Goal: Contribute content: Add original content to the website for others to see

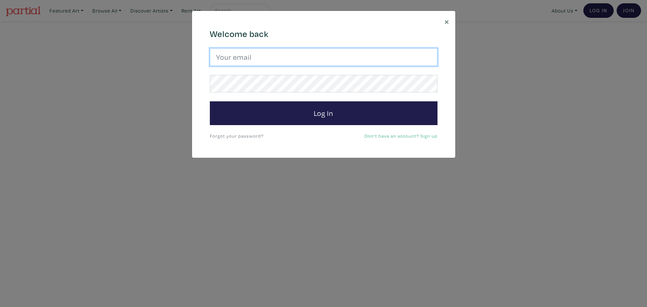
click at [235, 59] on input "email" at bounding box center [324, 57] width 228 height 18
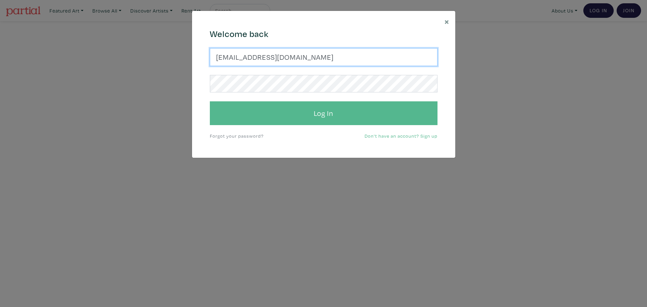
type input "mclean706@gmail.com"
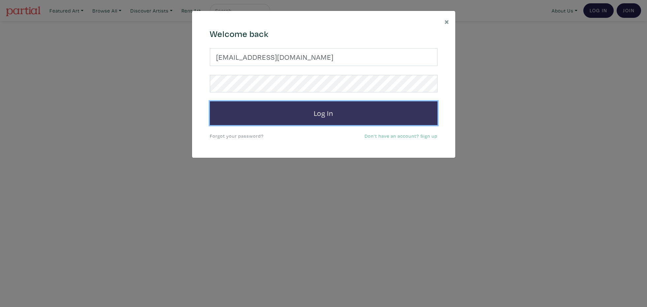
click at [301, 112] on button "Log In" at bounding box center [324, 113] width 228 height 24
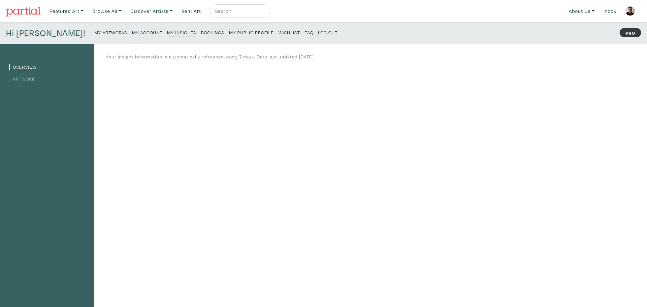
click at [94, 32] on small "My Artworks" at bounding box center [110, 32] width 33 height 6
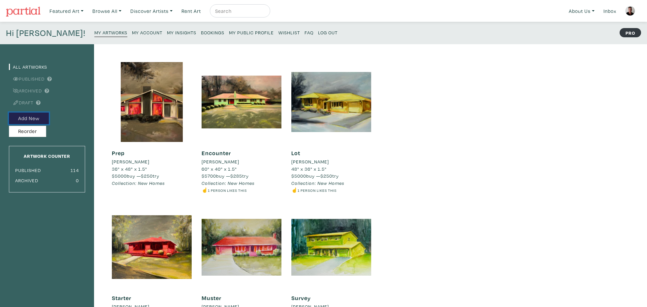
click at [35, 117] on button "Add New" at bounding box center [29, 119] width 40 height 12
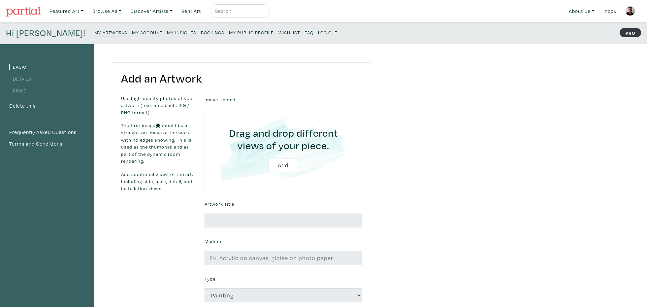
click at [283, 165] on input "file" at bounding box center [283, 149] width 139 height 63
type input "C:\fakepath\6F65D060-0A47-439C-9AD1-530BA14119FF.JPG"
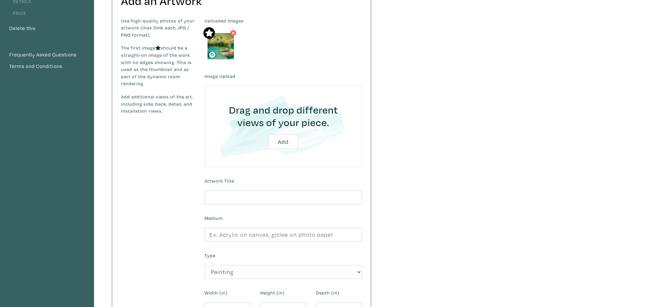
scroll to position [88, 0]
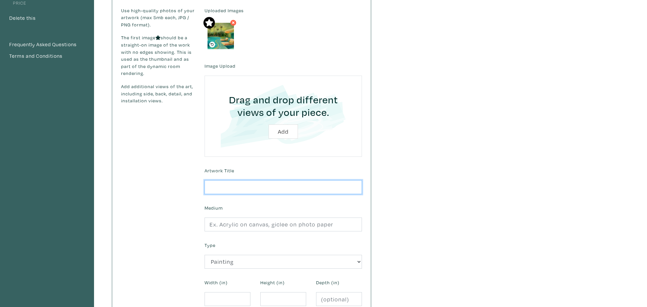
click at [276, 190] on input "text" at bounding box center [283, 187] width 157 height 14
type input "Resort"
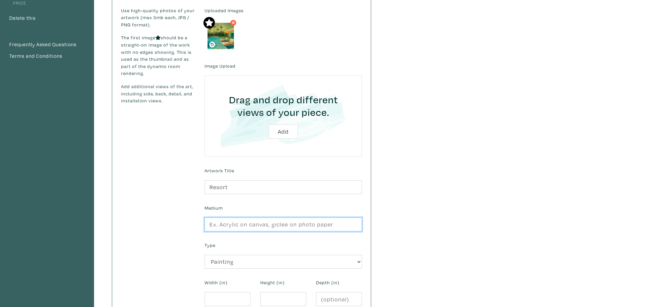
click at [270, 225] on input "text" at bounding box center [283, 225] width 157 height 14
type input "oil on canvas"
click at [281, 246] on div "Type 2D Works Drawing / Print Painting Photography Sculpture Textile and Fibre …" at bounding box center [283, 254] width 167 height 28
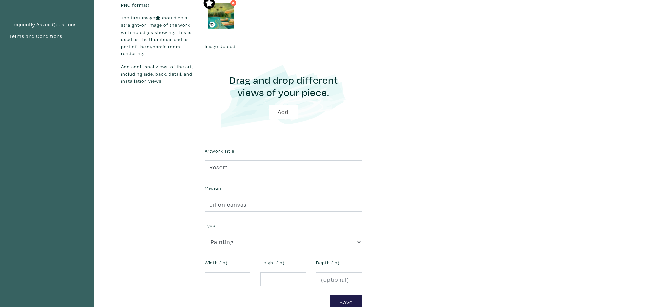
scroll to position [112, 0]
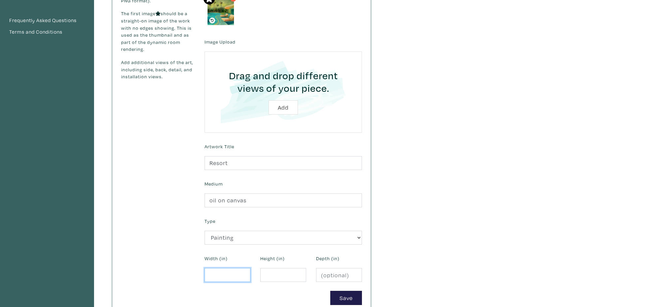
click at [235, 276] on input "number" at bounding box center [228, 275] width 46 height 14
type input "20"
click at [273, 276] on input "number" at bounding box center [283, 275] width 46 height 14
type input "16"
click at [340, 275] on input "number" at bounding box center [339, 275] width 46 height 14
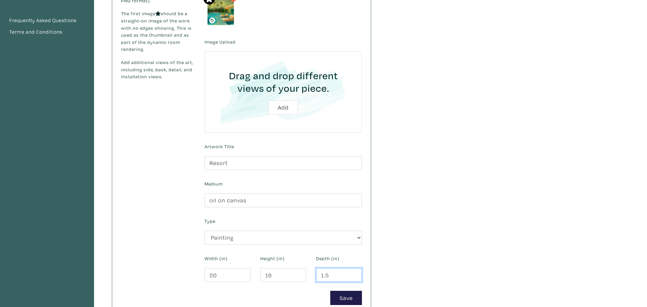
type input "1.5"
drag, startPoint x: 319, startPoint y: 292, endPoint x: 331, endPoint y: 294, distance: 11.8
click at [320, 292] on div "Save" at bounding box center [283, 298] width 167 height 14
click at [343, 297] on button "Save" at bounding box center [346, 298] width 32 height 14
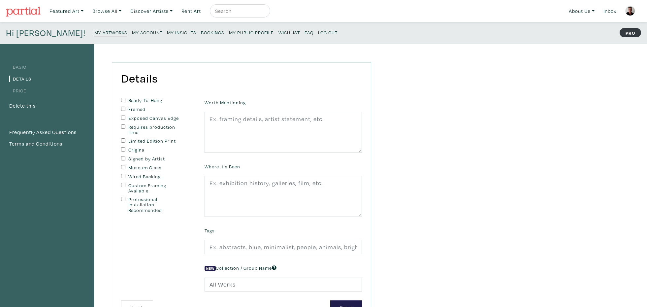
click at [124, 102] on input "Ready-To-Hang" at bounding box center [123, 100] width 4 height 4
checkbox input "true"
click at [122, 118] on input "Exposed Canvas Edge" at bounding box center [123, 118] width 4 height 4
checkbox input "true"
click at [124, 150] on input "Original" at bounding box center [123, 149] width 4 height 4
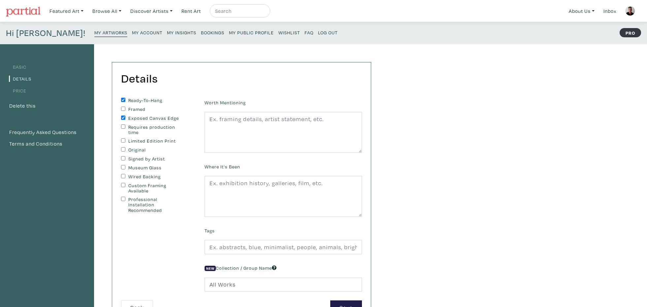
checkbox input "true"
click at [124, 160] on input "Signed by Artist" at bounding box center [123, 158] width 4 height 4
checkbox input "true"
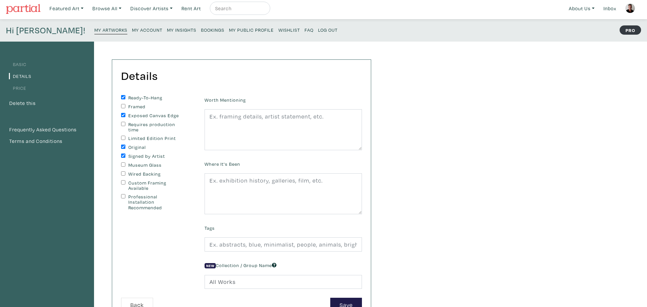
click at [123, 174] on input "Wired Backing" at bounding box center [123, 173] width 4 height 4
checkbox input "true"
click at [242, 119] on textarea at bounding box center [283, 129] width 157 height 41
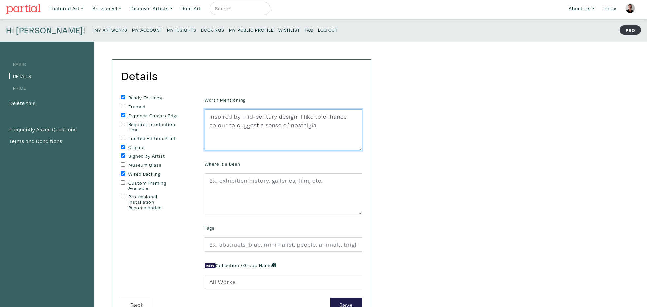
click at [243, 128] on textarea "Inspired by mid-century design, I like to enhance colour to cuggest a sense of …" at bounding box center [283, 129] width 157 height 41
click at [238, 126] on textarea "Inspired by mid-century design, I like to enhance colour to cuggest a sense of …" at bounding box center [283, 129] width 157 height 41
click at [316, 126] on textarea "Inspired by mid-century design, I like to enhance colour to suggest a sense of …" at bounding box center [283, 129] width 157 height 41
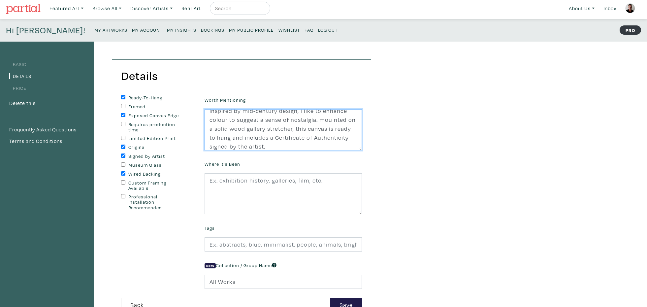
click at [332, 120] on textarea "Inspired by mid-century design, I like to enhance colour to suggest a sense of …" at bounding box center [283, 129] width 157 height 41
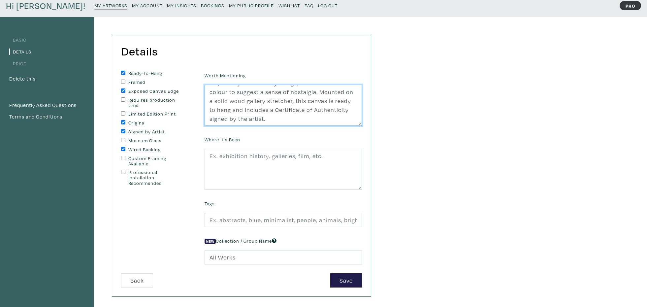
scroll to position [29, 0]
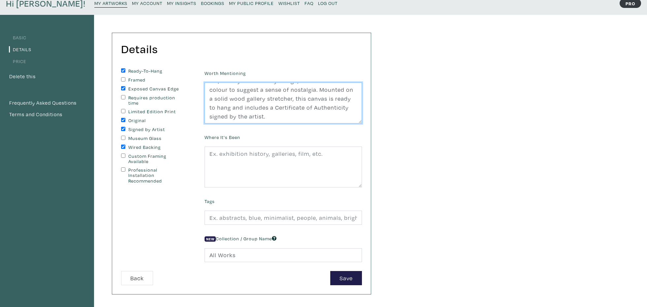
type textarea "Inspired by mid-century design, I like to enhance colour to suggest a sense of …"
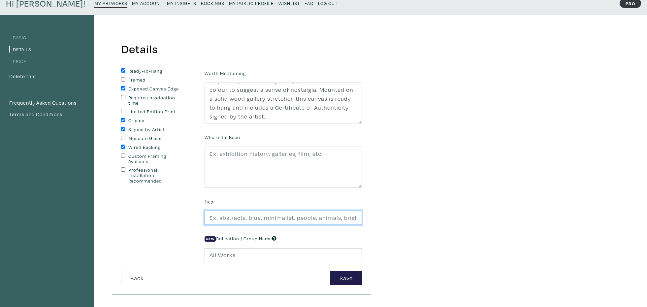
click at [267, 219] on input "text" at bounding box center [283, 218] width 157 height 14
type input "swimming pool, resort, architecture, exterior, landscape, relax, fun"
click at [306, 231] on div "Worth Mentioning Inspired by mid-century design, I like to enhance colour to su…" at bounding box center [283, 169] width 167 height 203
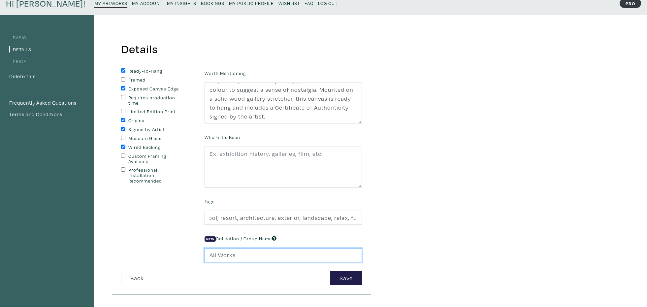
click at [238, 256] on input "All Works" at bounding box center [283, 255] width 157 height 14
type input "A"
type input "New Landscapes"
click at [339, 277] on button "Save" at bounding box center [346, 278] width 32 height 14
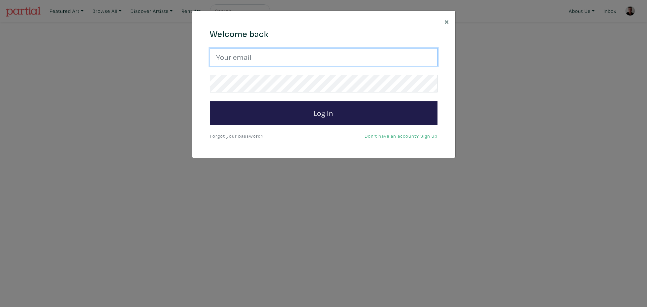
click at [267, 60] on input "email" at bounding box center [324, 57] width 228 height 18
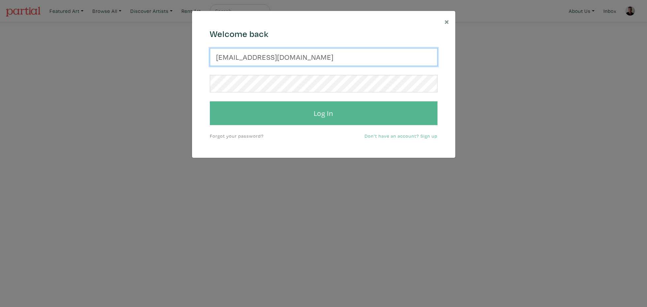
type input "mclean706@gmail.com"
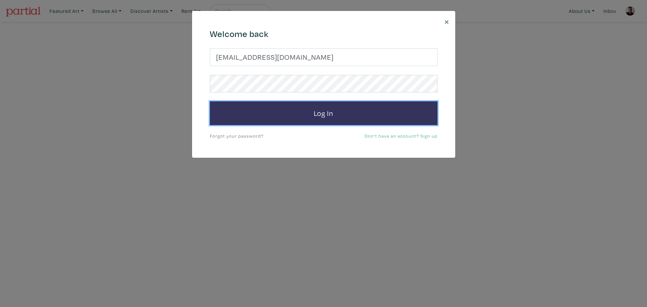
click at [296, 113] on button "Log In" at bounding box center [324, 113] width 228 height 24
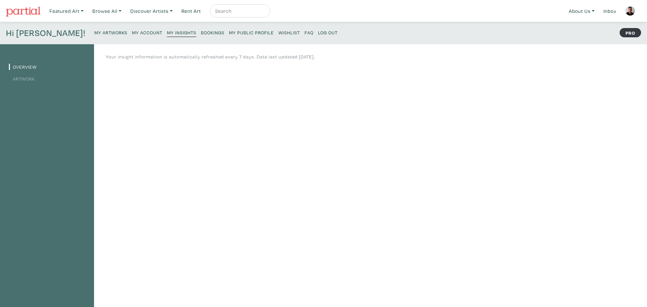
click at [229, 32] on small "My Public Profile" at bounding box center [251, 32] width 45 height 6
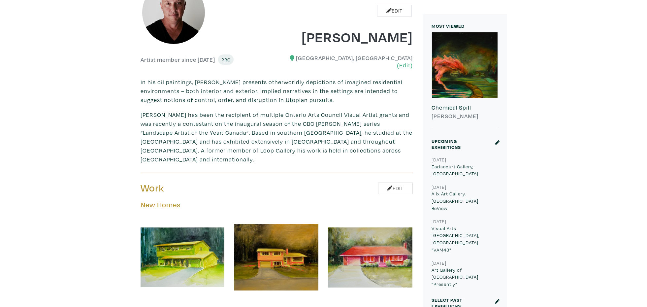
scroll to position [184, 0]
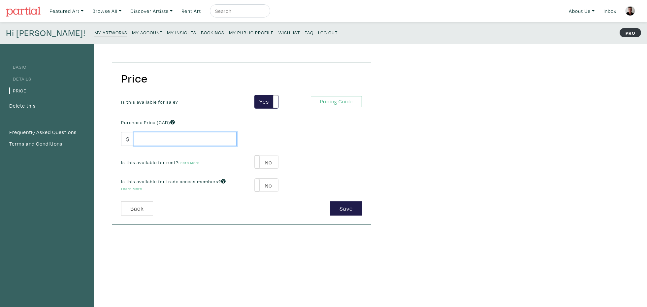
click at [199, 142] on input "number" at bounding box center [185, 139] width 103 height 14
type input "1300"
click at [287, 141] on div "Is this available for sale? Yes No Yes No Pricing Guide PRO Purchase Price (CAD…" at bounding box center [241, 148] width 251 height 107
click at [273, 166] on label "No" at bounding box center [266, 162] width 23 height 14
type input "65"
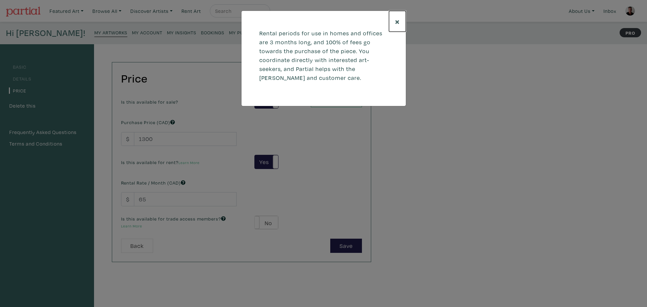
click at [397, 22] on span "×" at bounding box center [397, 22] width 5 height 12
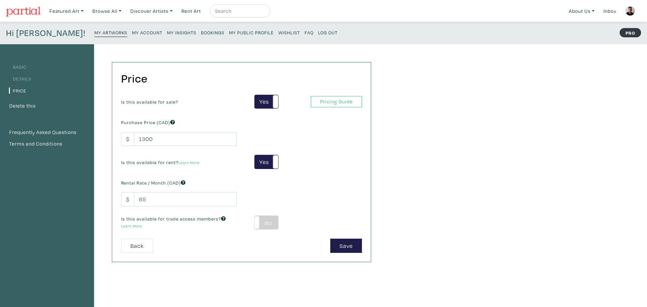
click at [266, 222] on label "No" at bounding box center [266, 223] width 23 height 14
type input "78"
type input "234"
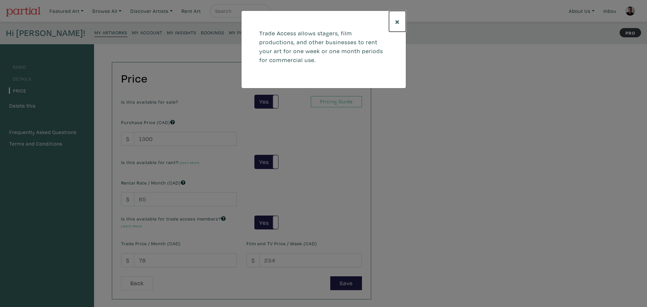
click at [397, 21] on span "×" at bounding box center [397, 22] width 5 height 12
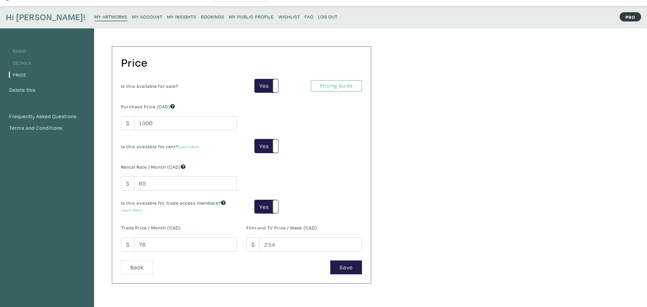
scroll to position [20, 0]
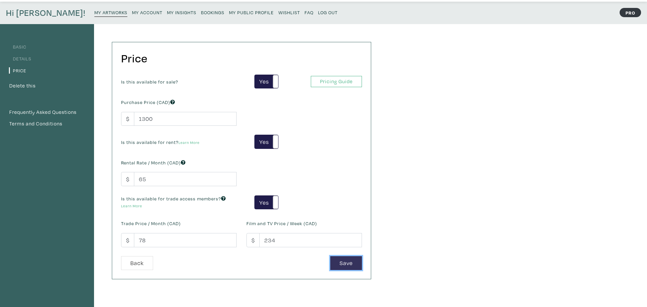
click at [344, 261] on button "Save" at bounding box center [346, 263] width 32 height 14
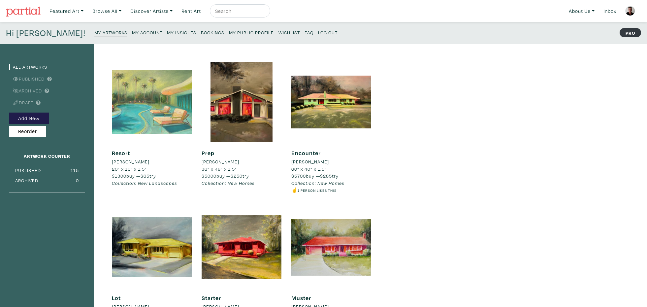
click at [156, 121] on div at bounding box center [152, 102] width 80 height 80
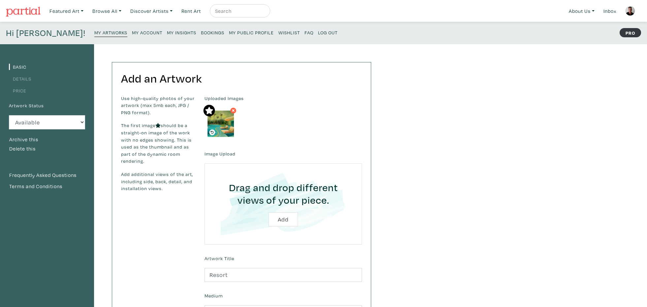
click at [229, 30] on small "My Public Profile" at bounding box center [251, 32] width 45 height 6
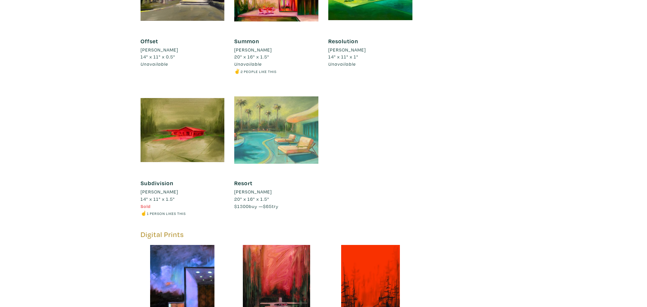
scroll to position [1461, 0]
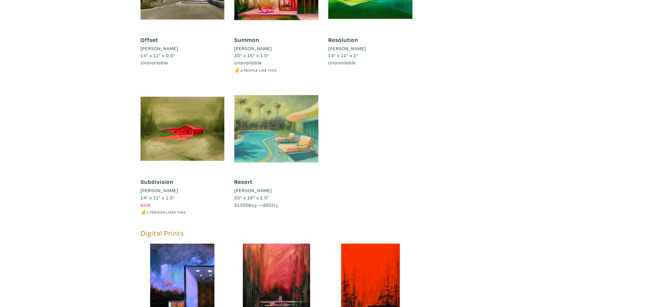
click at [283, 126] on div at bounding box center [276, 129] width 84 height 84
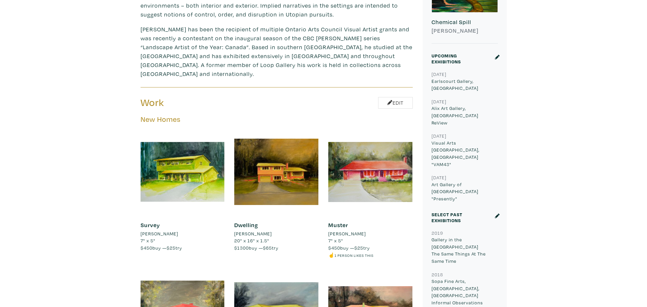
scroll to position [0, 0]
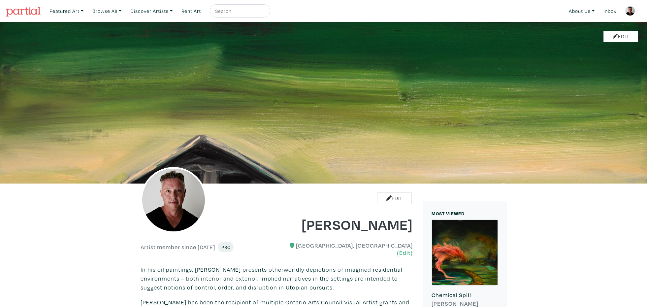
click at [631, 10] on img at bounding box center [631, 11] width 10 height 10
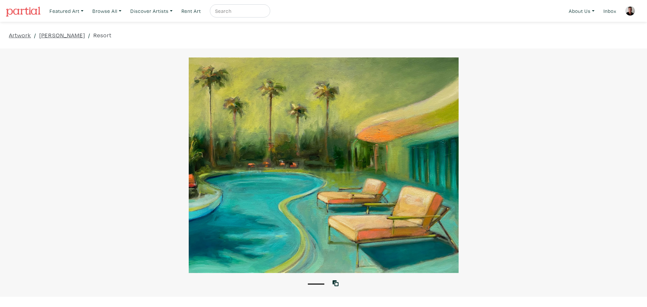
scroll to position [46, 0]
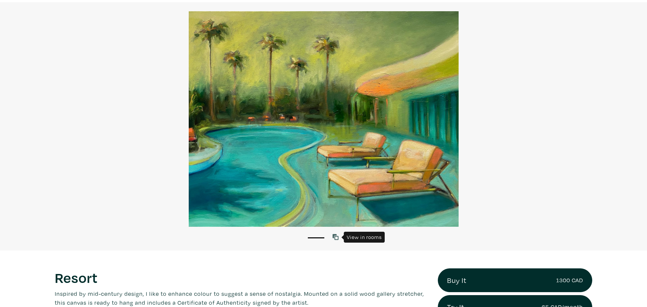
click at [336, 236] on icon at bounding box center [336, 237] width 6 height 6
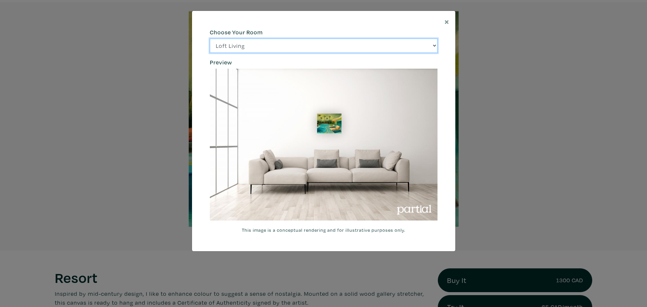
click option "Bright Bedroom" at bounding box center [0, 0] width 0 height 0
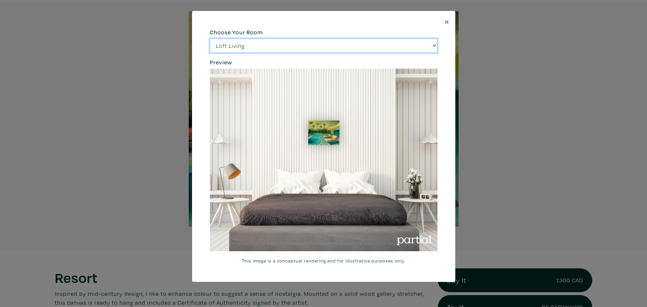
select select "/thumb/phpThumb.php?src=https%3A%2F%[DOMAIN_NAME]%2Fprojects%2Frendering%2Fimag…"
click option "Gallery Space" at bounding box center [0, 0] width 0 height 0
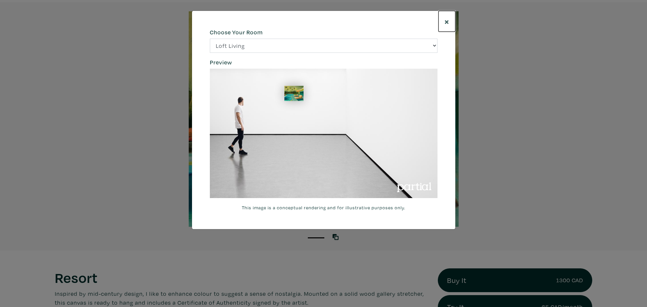
click at [448, 22] on span "×" at bounding box center [447, 22] width 5 height 12
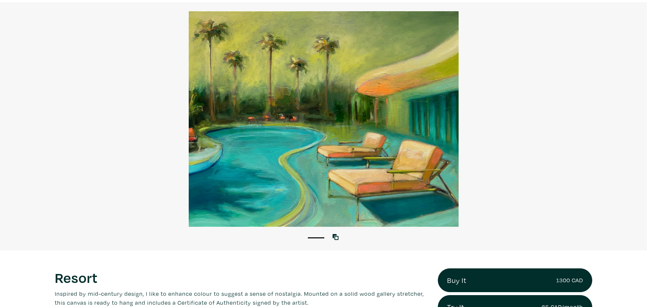
click at [138, 38] on div at bounding box center [323, 119] width 647 height 216
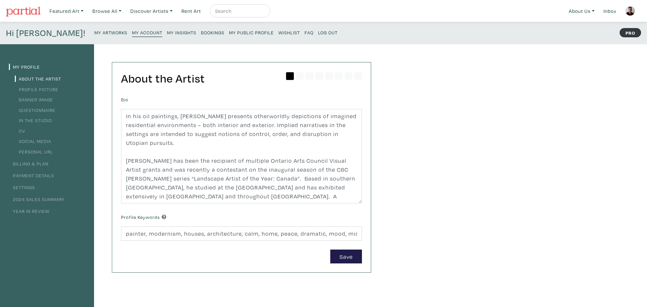
click at [94, 34] on small "My Artworks" at bounding box center [110, 32] width 33 height 6
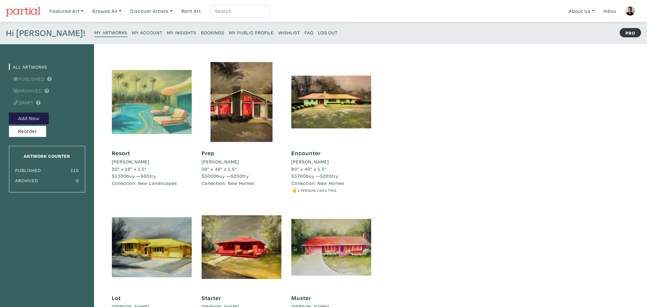
click at [158, 126] on div at bounding box center [152, 102] width 80 height 80
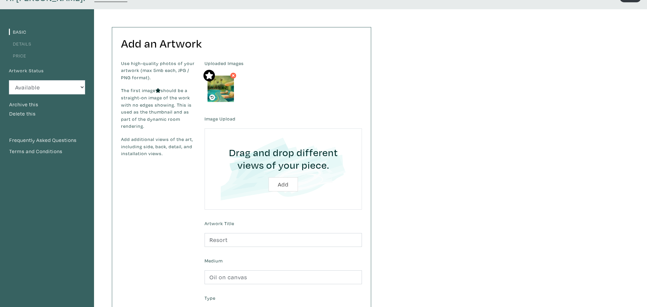
scroll to position [38, 0]
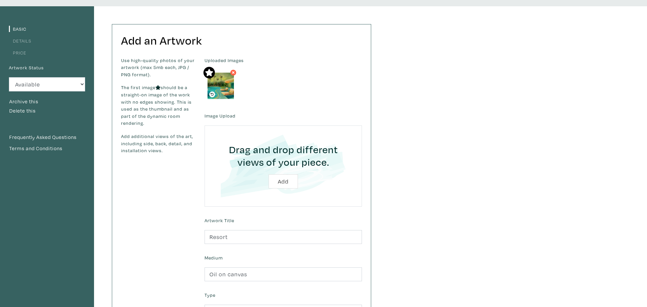
click at [26, 39] on link "Details" at bounding box center [20, 41] width 22 height 6
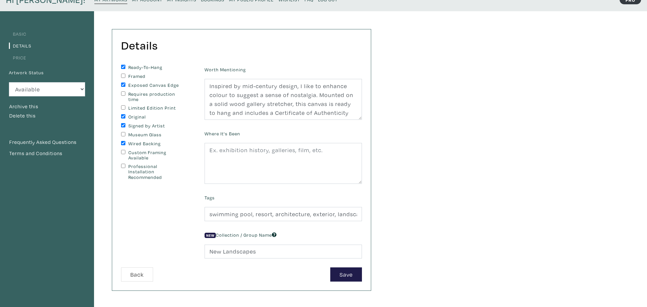
scroll to position [35, 0]
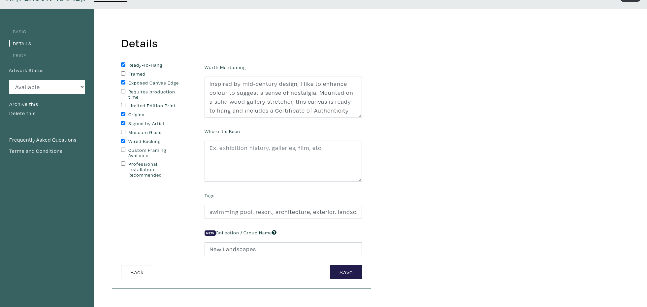
click at [20, 33] on link "Basic" at bounding box center [17, 31] width 17 height 6
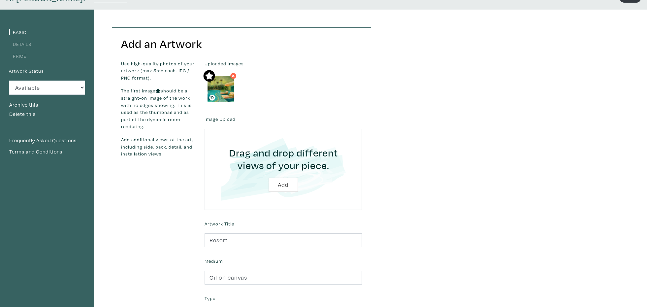
scroll to position [39, 0]
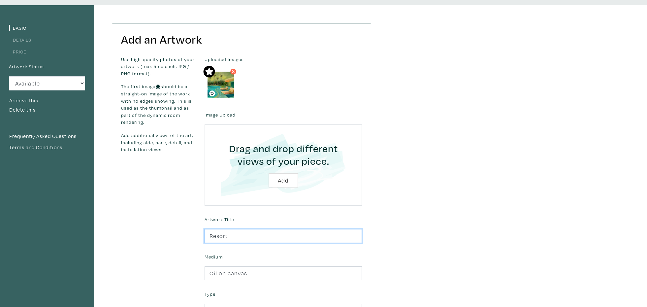
drag, startPoint x: 237, startPoint y: 236, endPoint x: 205, endPoint y: 236, distance: 31.4
click at [205, 236] on input "Resort" at bounding box center [283, 236] width 157 height 14
type input "K"
type input "Lounge"
click at [160, 250] on div "Use high-quality photos of your artwork (max 5mb each, JPG / PNG format). The f…" at bounding box center [158, 217] width 84 height 322
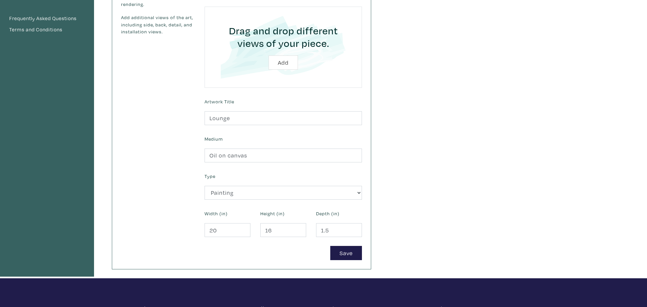
scroll to position [157, 0]
click at [350, 250] on button "Save" at bounding box center [346, 253] width 32 height 14
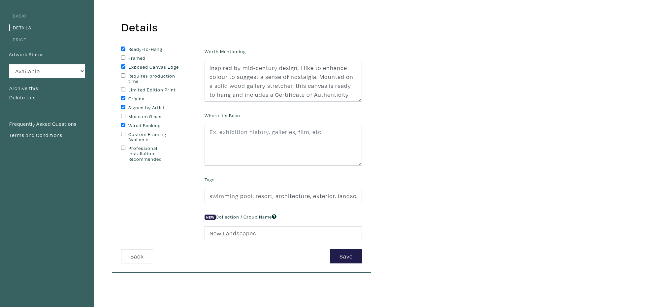
scroll to position [79, 0]
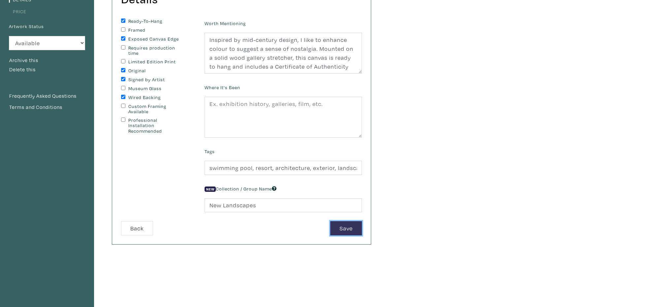
click at [351, 230] on button "Save" at bounding box center [346, 228] width 32 height 14
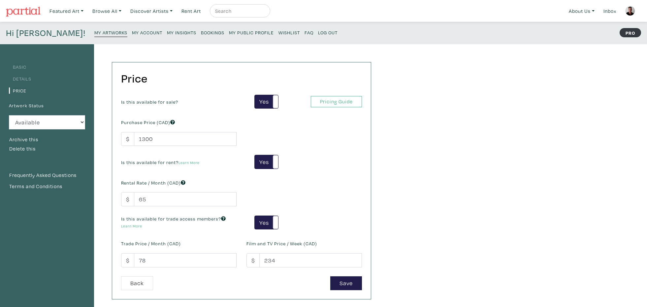
click at [94, 31] on small "My Artworks" at bounding box center [110, 32] width 33 height 6
